Goal: Find contact information: Find contact information

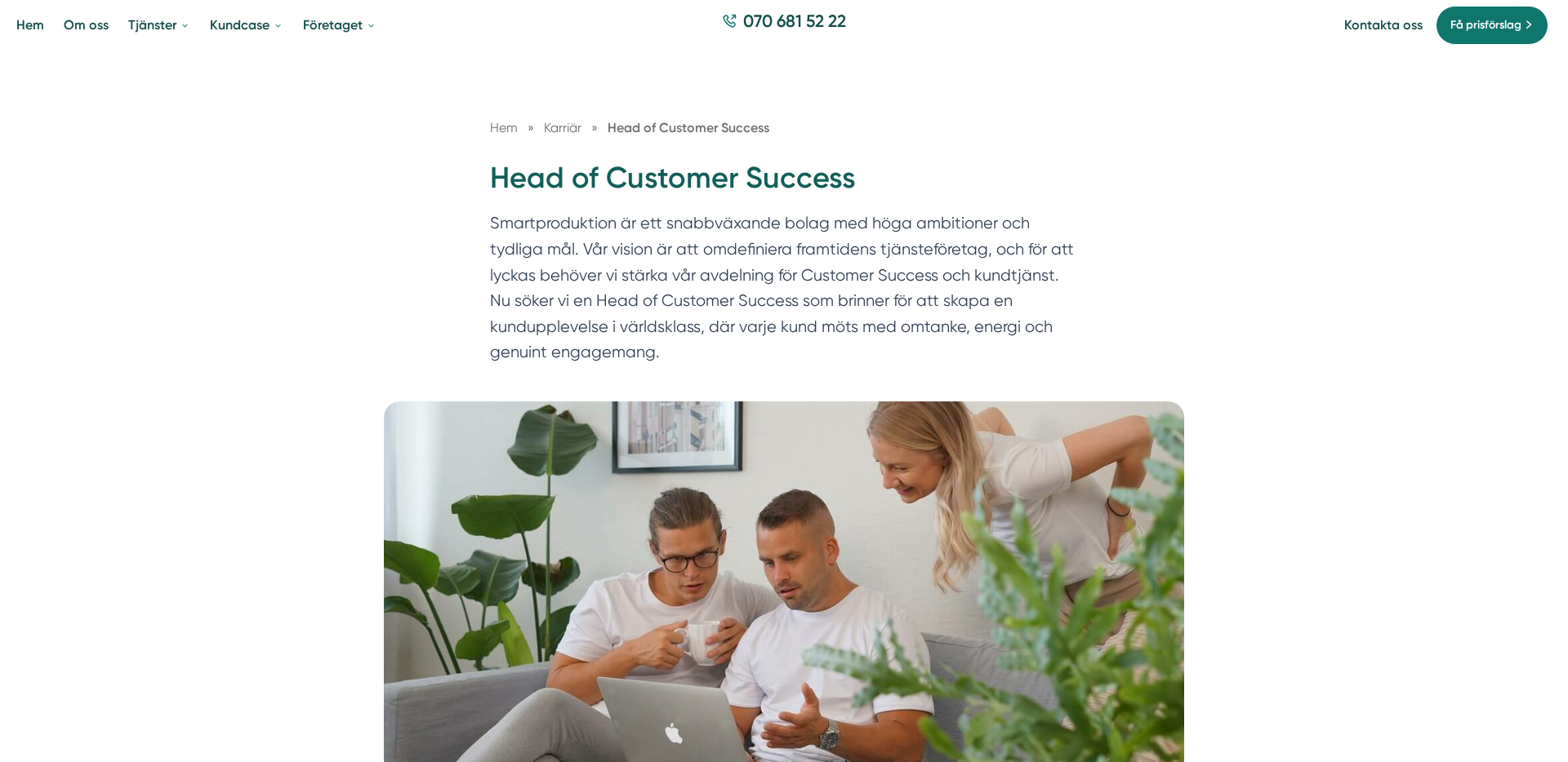
scroll to position [82, 0]
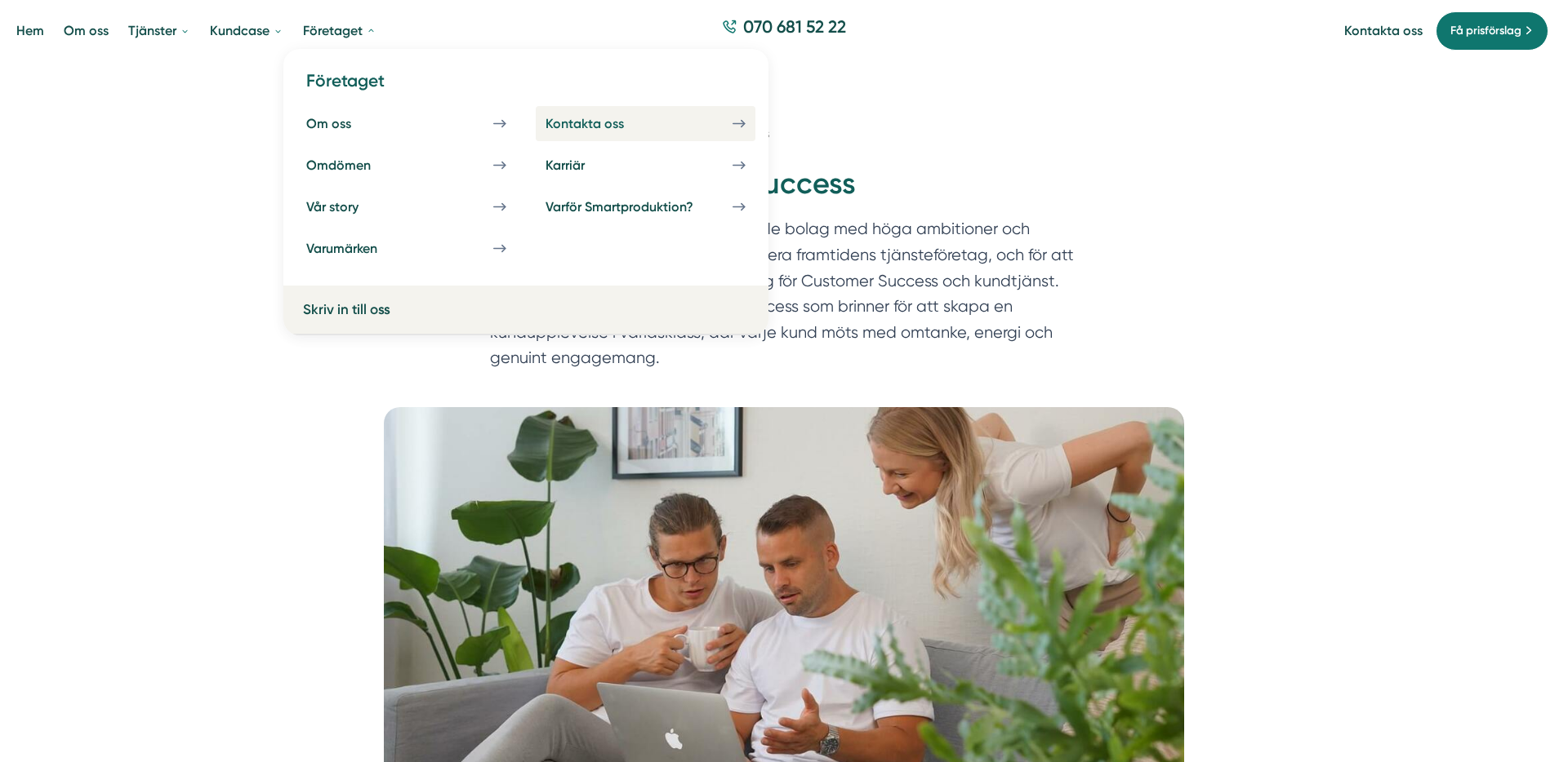
click at [729, 129] on link "Kontakta oss" at bounding box center [645, 123] width 220 height 35
